Goal: Check status: Check status

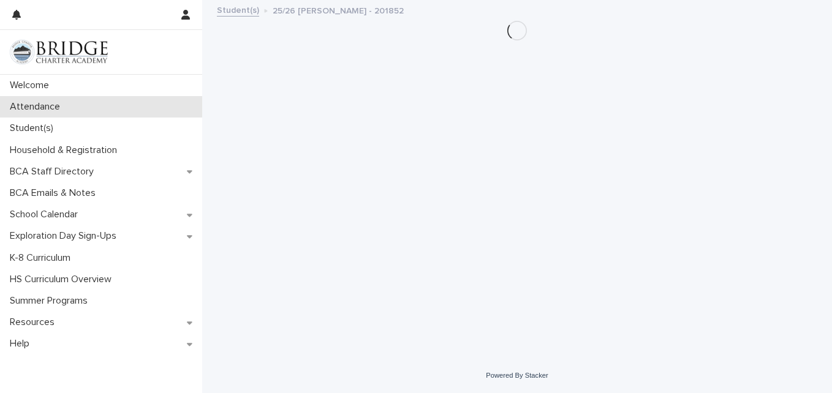
click at [33, 110] on p "Attendance" at bounding box center [37, 107] width 65 height 12
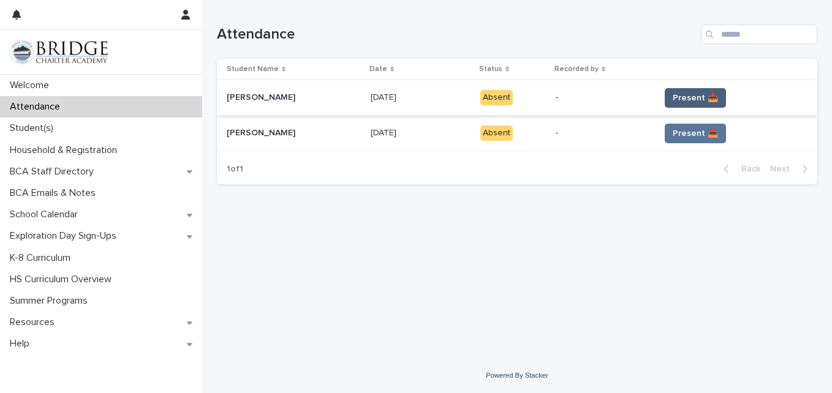
click at [688, 95] on span "Present 📥" at bounding box center [694, 98] width 45 height 12
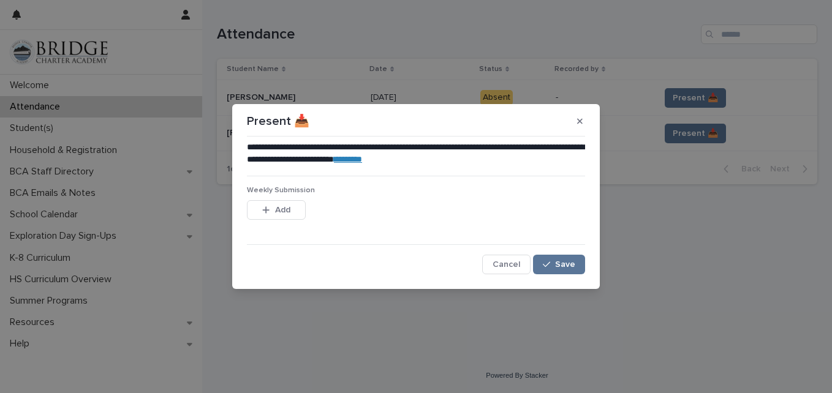
click at [362, 160] on link "********" at bounding box center [348, 159] width 28 height 9
click at [559, 265] on span "Save" at bounding box center [565, 264] width 20 height 9
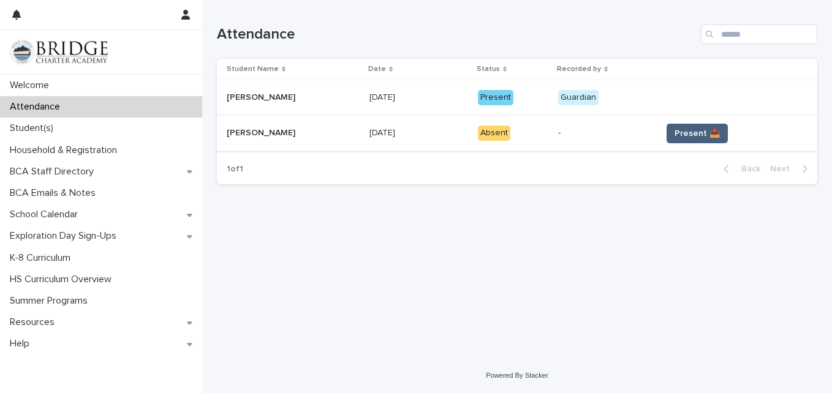
click at [674, 138] on span "Present 📥" at bounding box center [696, 133] width 45 height 12
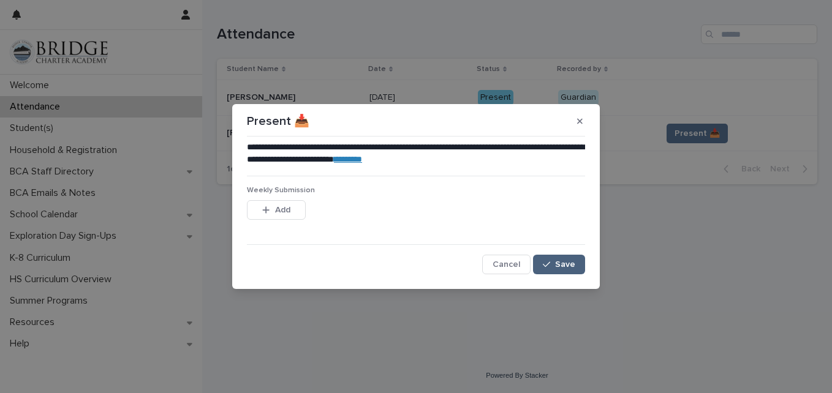
click at [548, 261] on icon "button" at bounding box center [546, 264] width 7 height 9
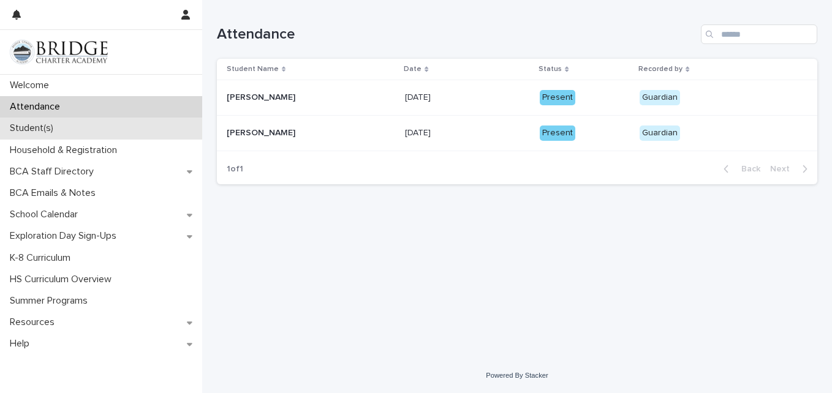
click at [44, 127] on p "Student(s)" at bounding box center [34, 128] width 58 height 12
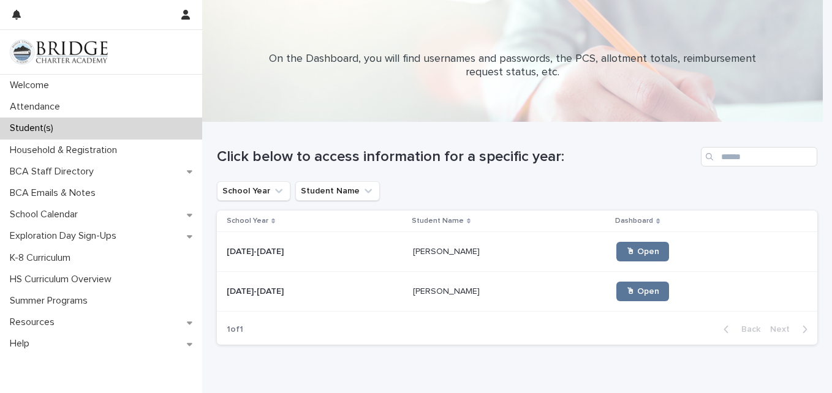
click at [435, 254] on p "[PERSON_NAME]" at bounding box center [447, 250] width 69 height 13
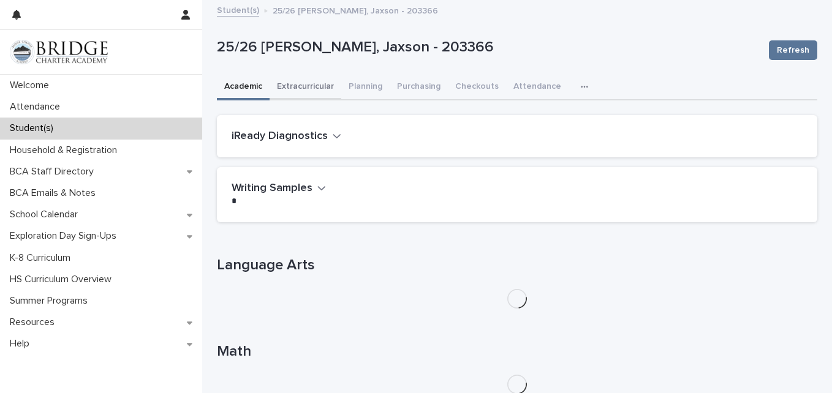
click at [317, 89] on button "Extracurricular" at bounding box center [305, 88] width 72 height 26
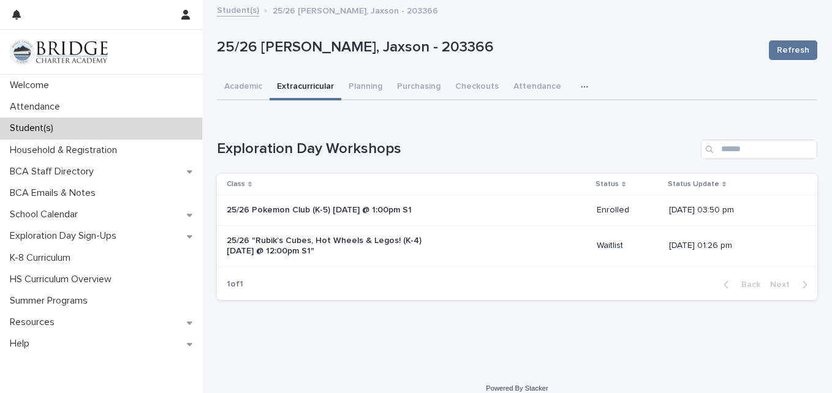
click at [377, 240] on p "25/26 "Rubik’s Cubes, Hot Wheels & Legos! (K-4) [DATE] @ 12:00pm S1"" at bounding box center [329, 246] width 204 height 21
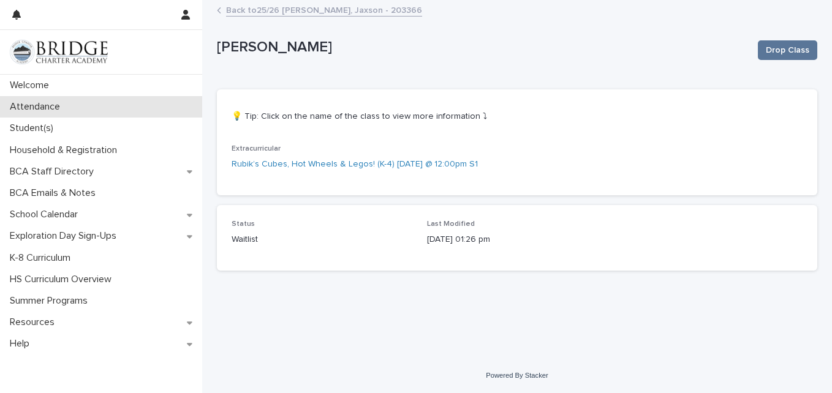
click at [32, 107] on p "Attendance" at bounding box center [37, 107] width 65 height 12
